Goal: Task Accomplishment & Management: Manage account settings

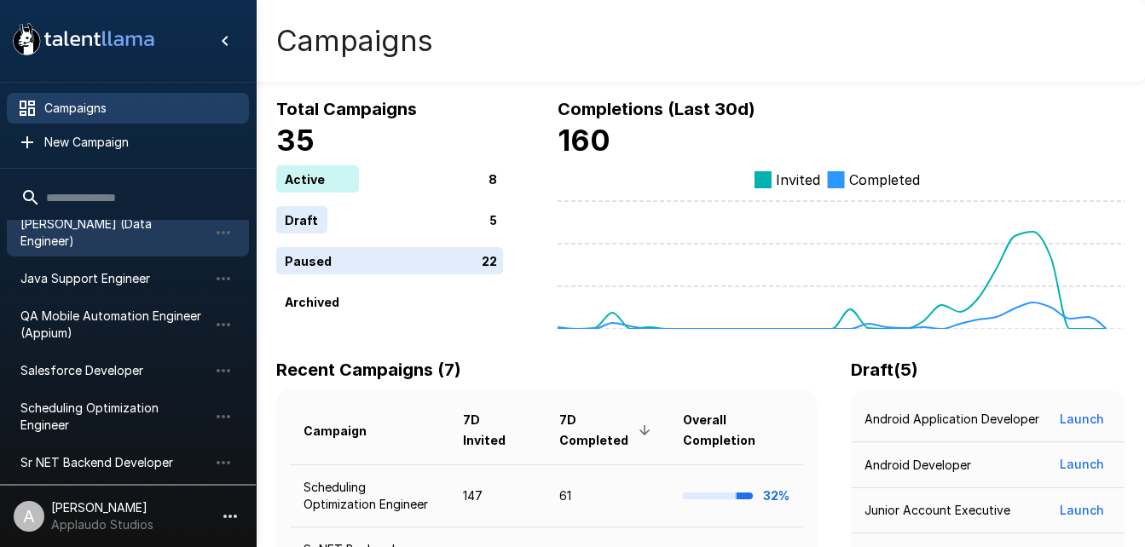
scroll to position [95, 0]
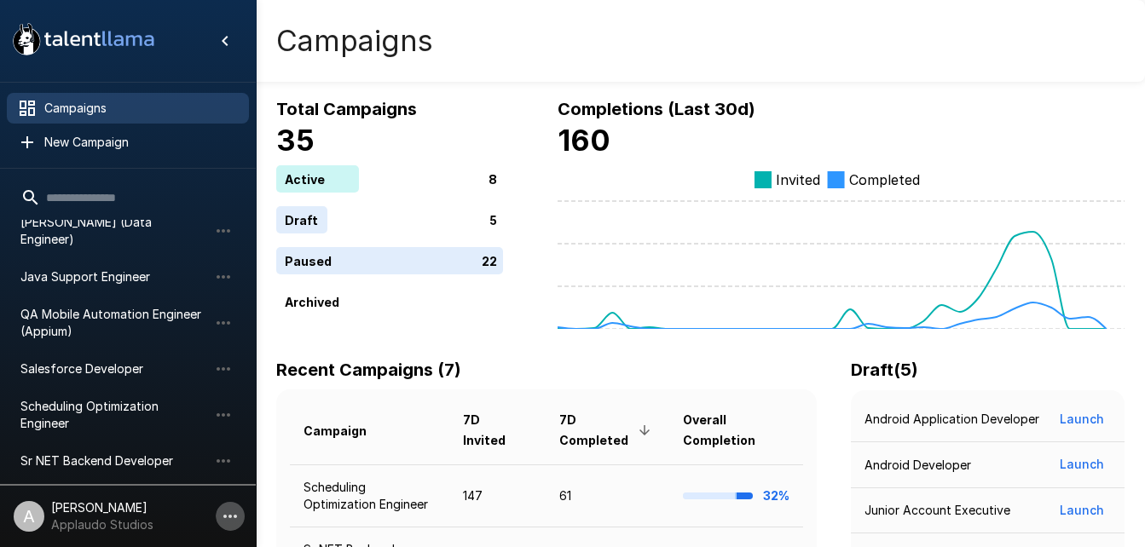
click at [227, 512] on icon "button" at bounding box center [230, 516] width 20 height 20
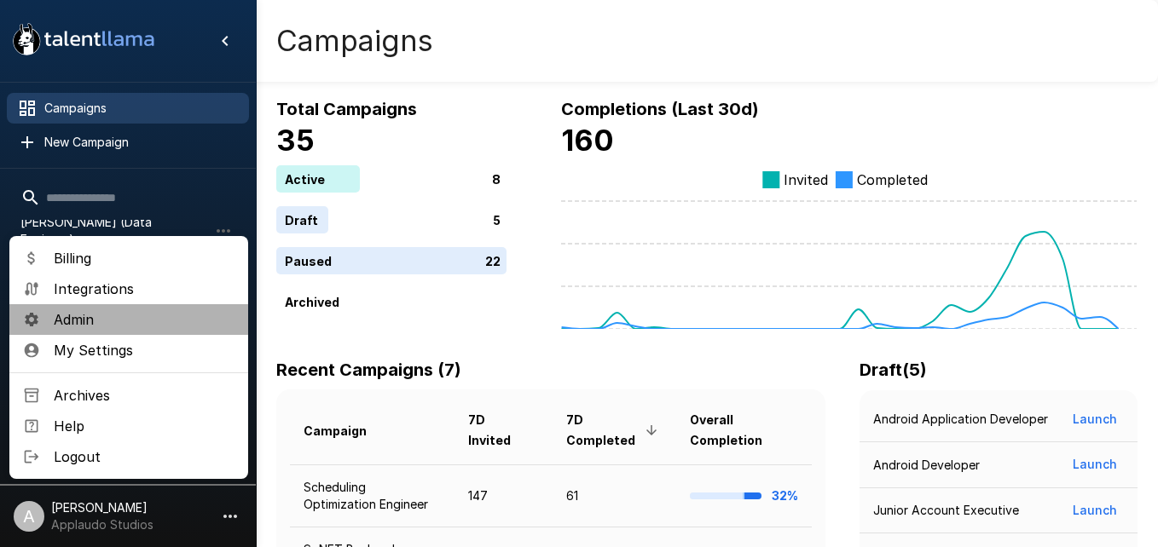
click at [113, 327] on span "Admin" at bounding box center [144, 319] width 181 height 20
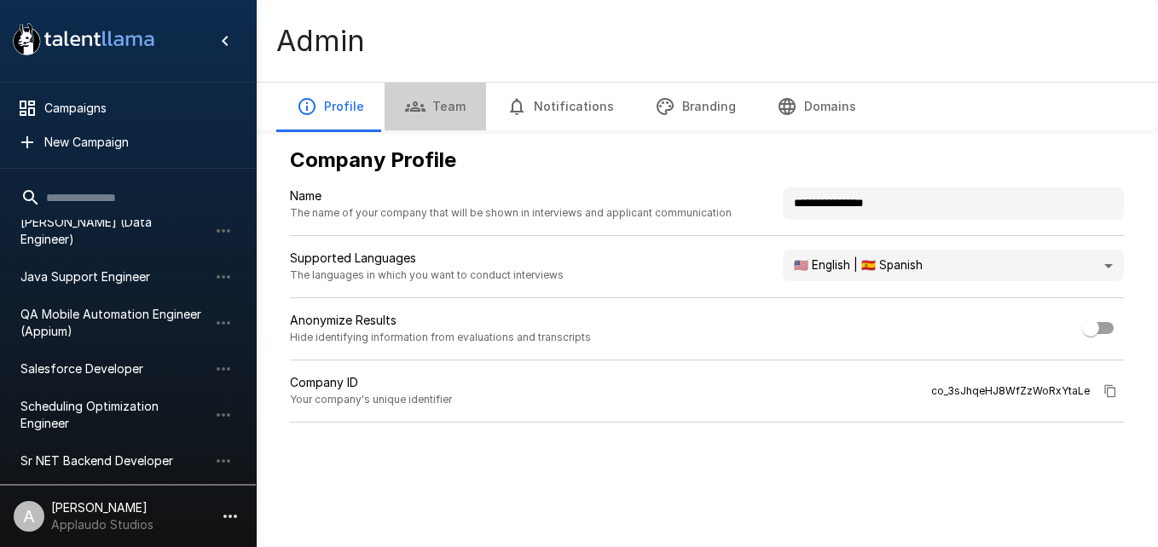
click at [449, 120] on button "Team" at bounding box center [435, 107] width 101 height 48
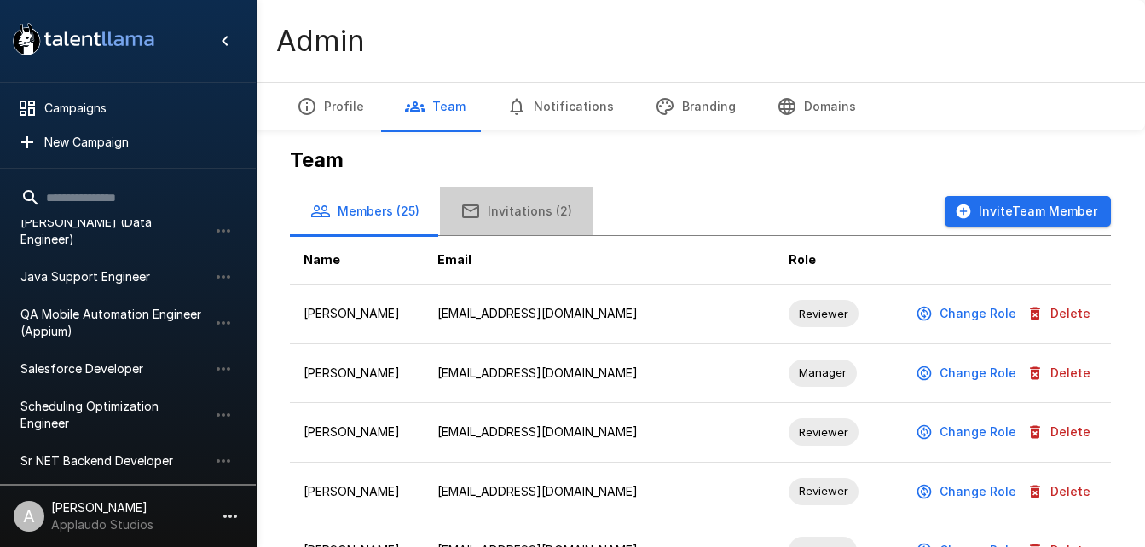
click at [527, 221] on button "Invitations (2)" at bounding box center [516, 212] width 153 height 48
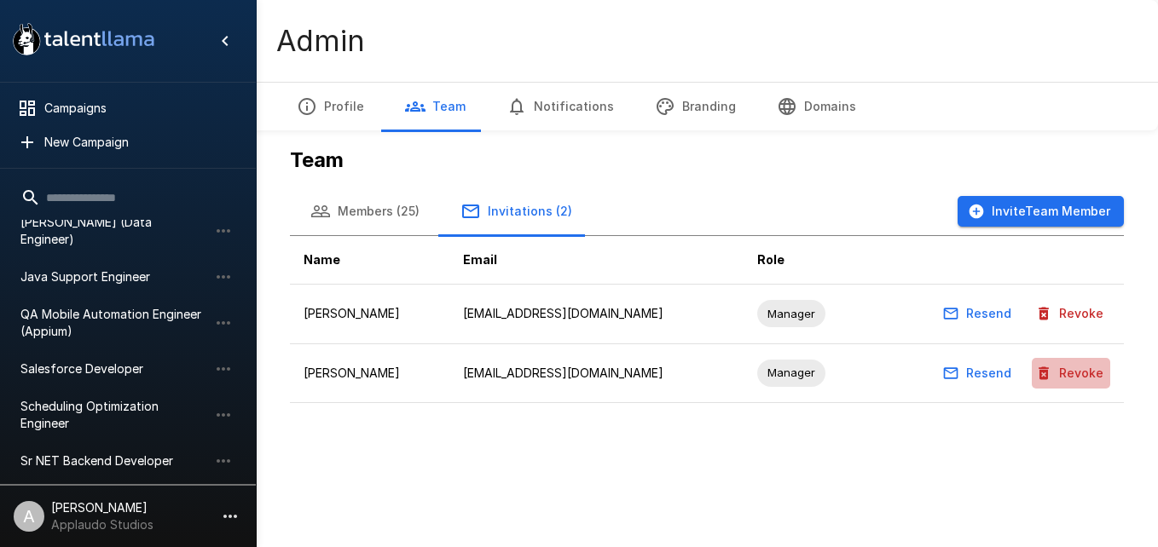
click at [1084, 373] on button "Revoke" at bounding box center [1071, 374] width 78 height 32
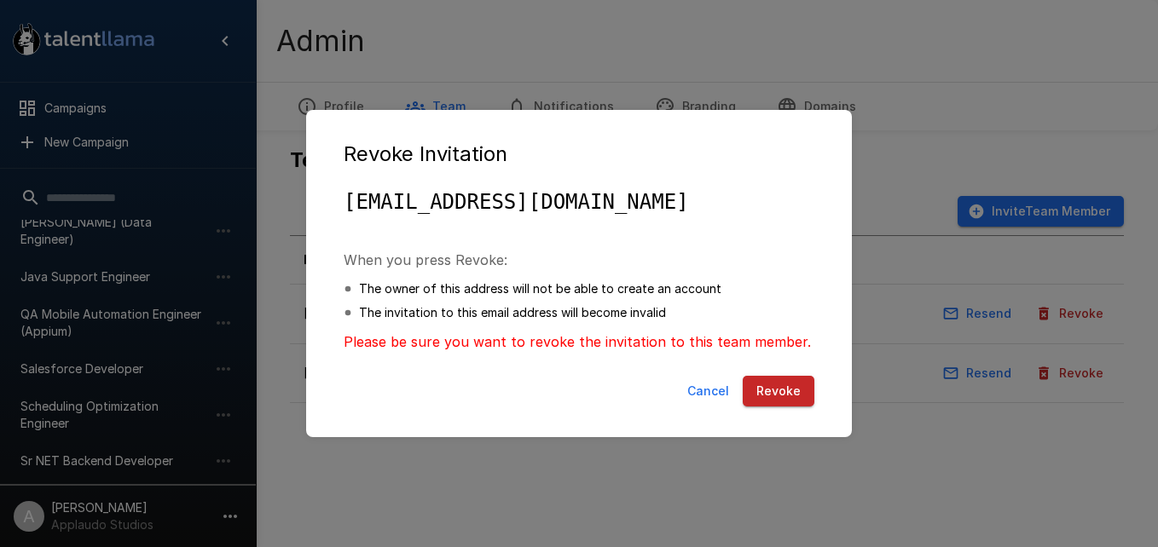
click at [553, 197] on pre "[EMAIL_ADDRESS][DOMAIN_NAME]" at bounding box center [579, 201] width 471 height 27
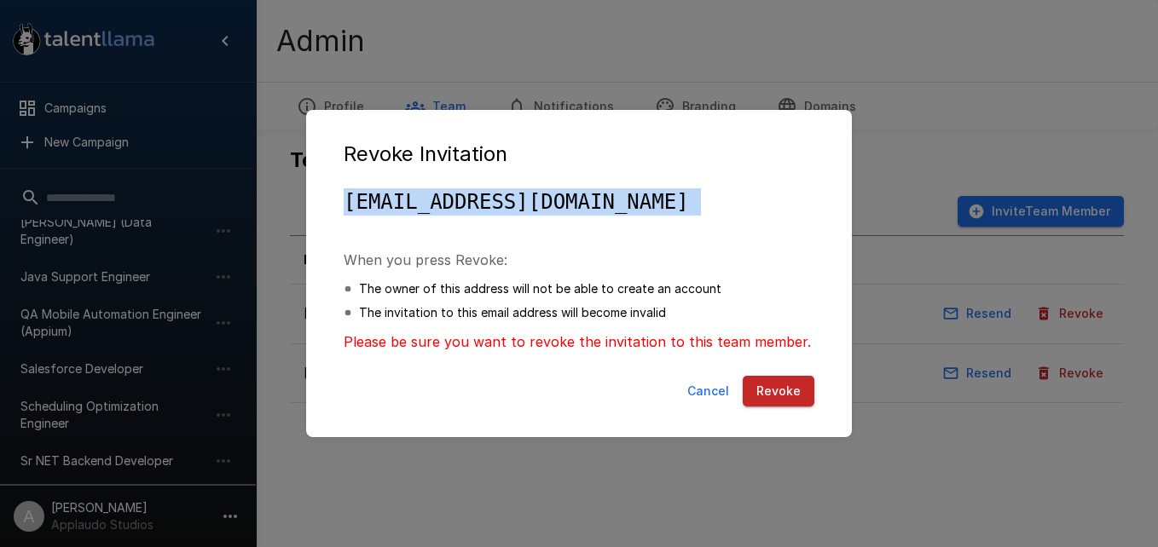
click at [553, 197] on pre "[EMAIL_ADDRESS][DOMAIN_NAME]" at bounding box center [579, 201] width 471 height 27
copy pre "[EMAIL_ADDRESS][DOMAIN_NAME]"
click at [778, 399] on button "Revoke" at bounding box center [779, 392] width 72 height 32
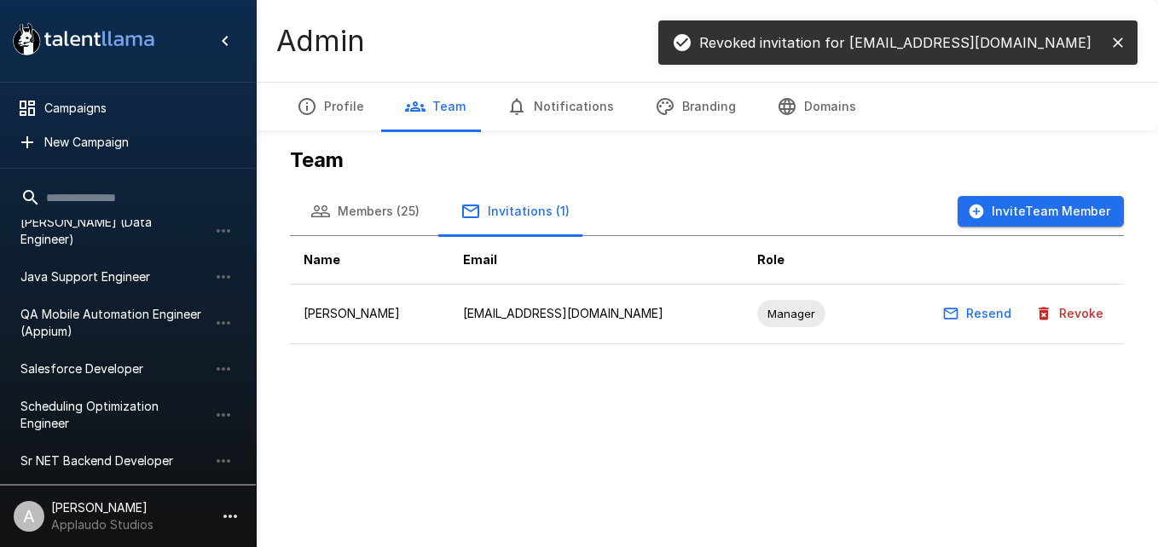
click at [1009, 223] on button "Invite Team Member" at bounding box center [1040, 212] width 166 height 32
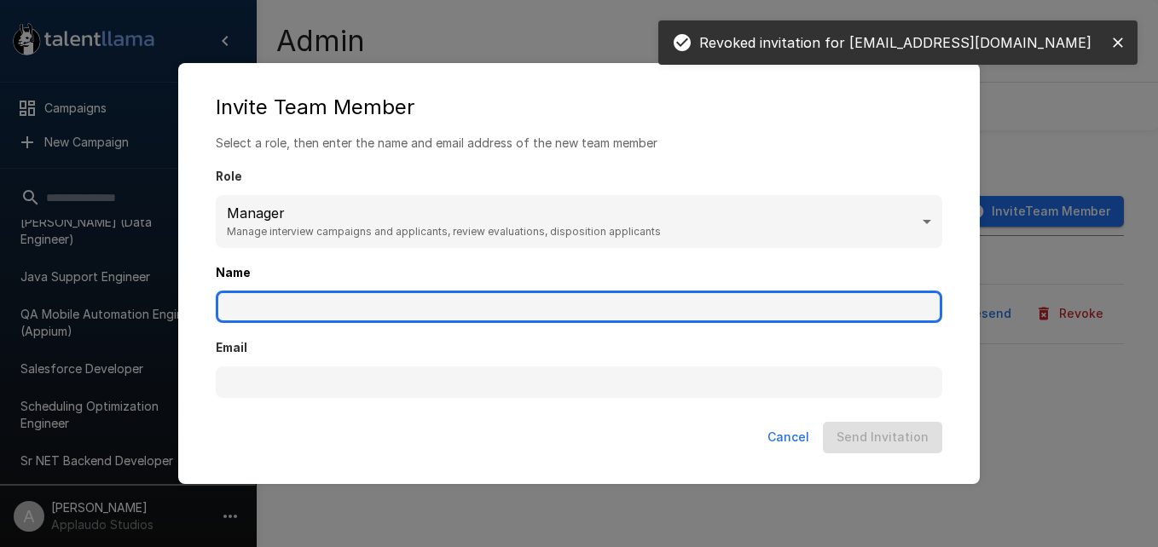
click at [481, 294] on input "Name" at bounding box center [579, 307] width 726 height 32
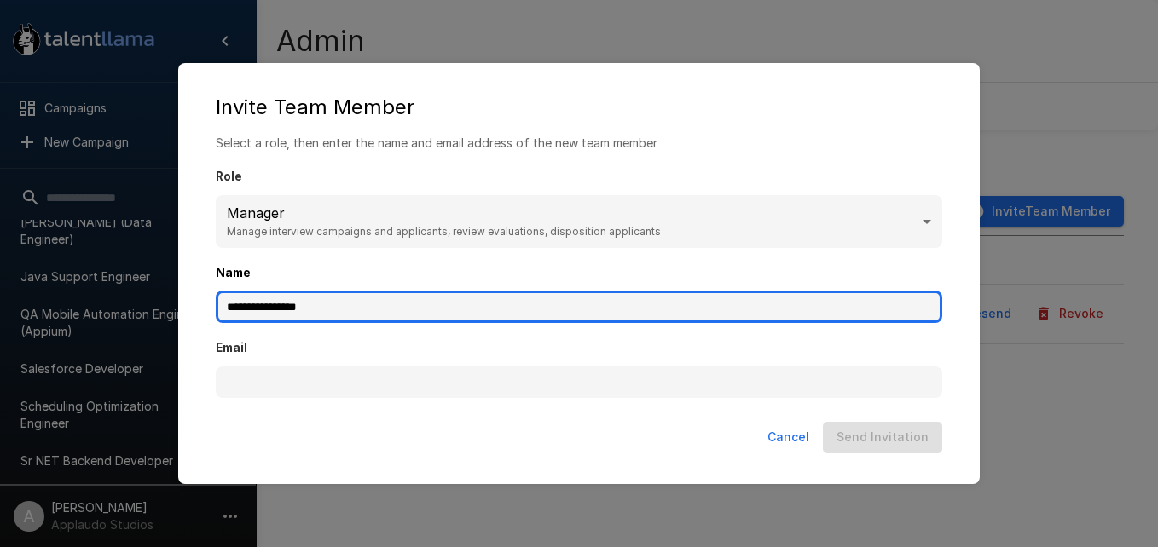
type input "**********"
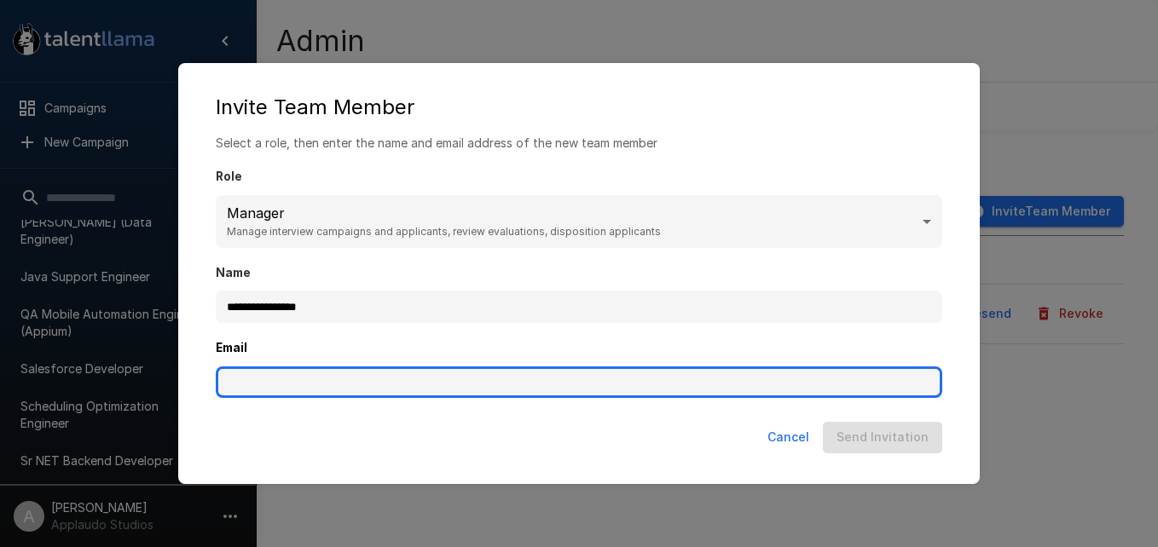
click at [419, 379] on input "Email" at bounding box center [579, 383] width 726 height 32
paste input "**********"
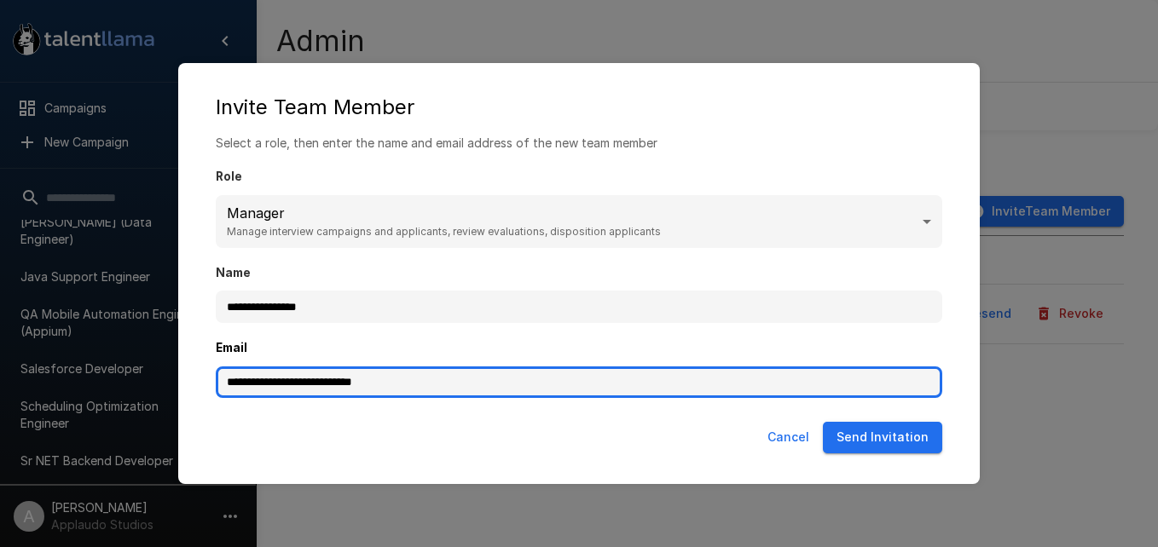
type input "**********"
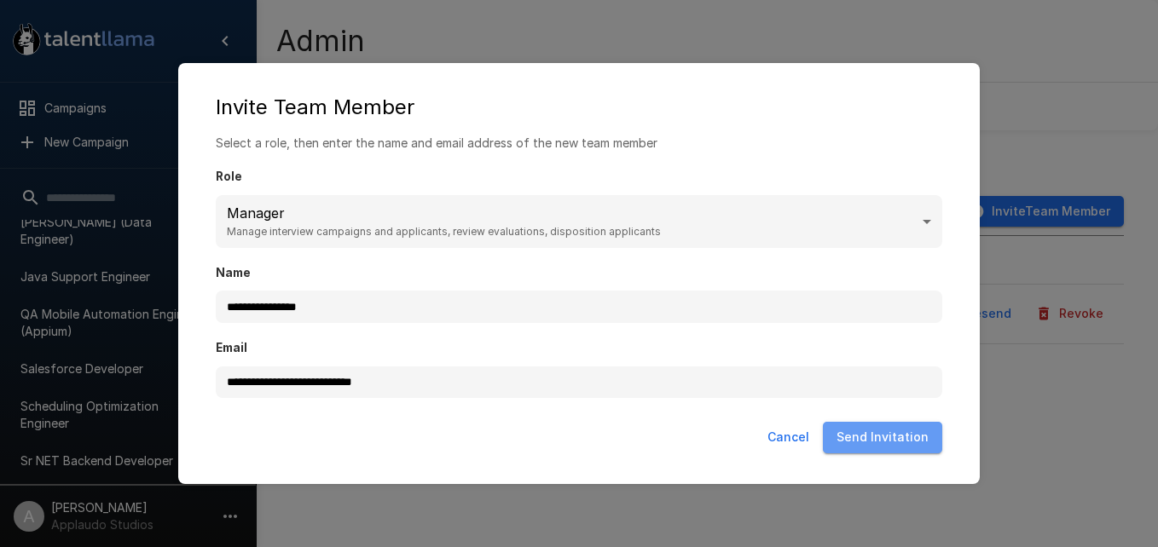
click at [888, 442] on button "Send Invitation" at bounding box center [882, 438] width 119 height 32
